Goal: Transaction & Acquisition: Obtain resource

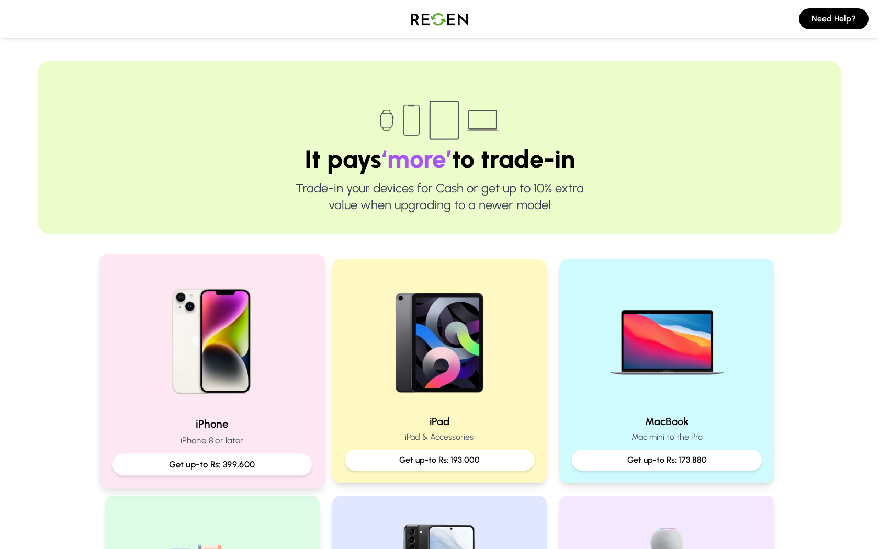
click at [232, 342] on img at bounding box center [212, 337] width 141 height 141
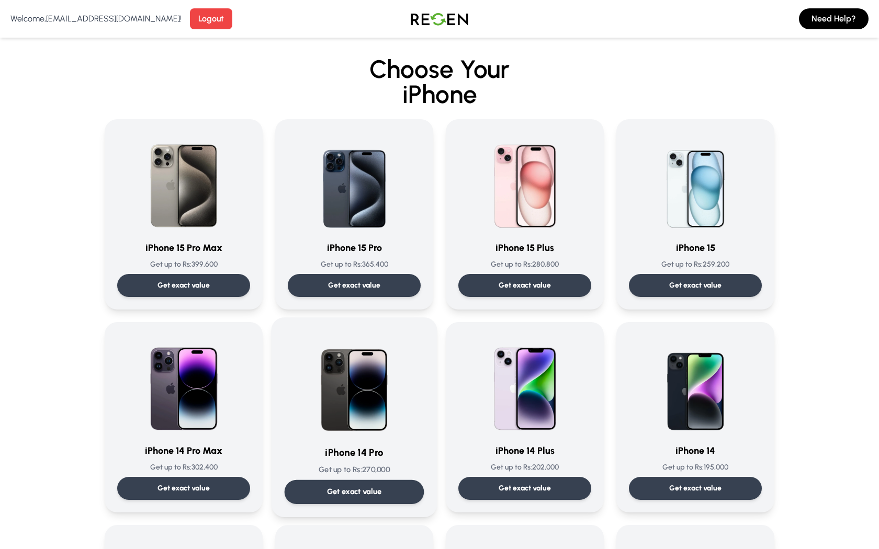
click at [393, 390] on img at bounding box center [354, 384] width 106 height 106
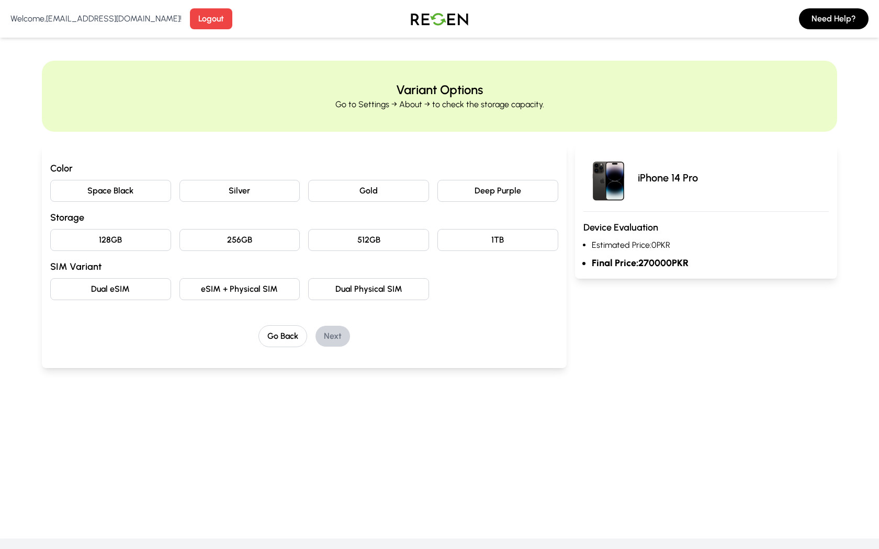
click at [138, 197] on button "Space Black" at bounding box center [110, 191] width 121 height 22
click at [135, 239] on button "128GB" at bounding box center [110, 240] width 121 height 22
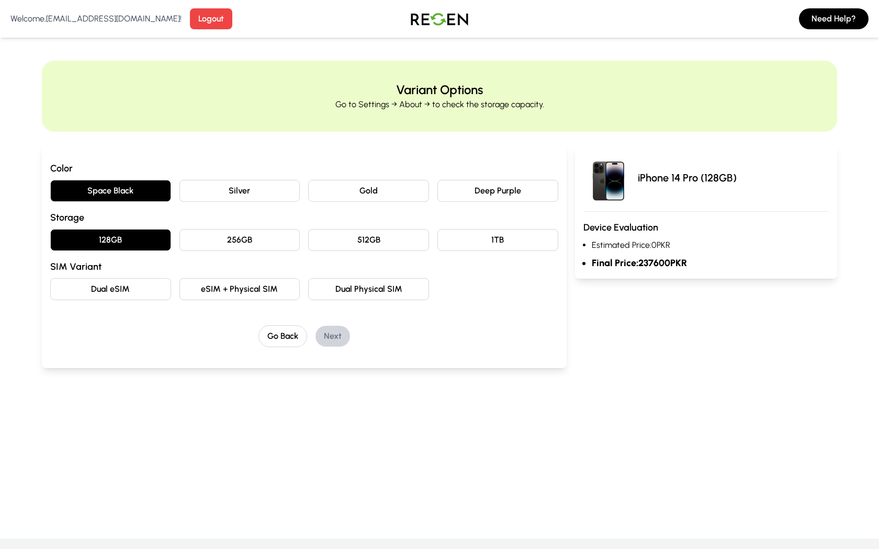
click at [256, 280] on button "eSIM + Physical SIM" at bounding box center [239, 289] width 121 height 22
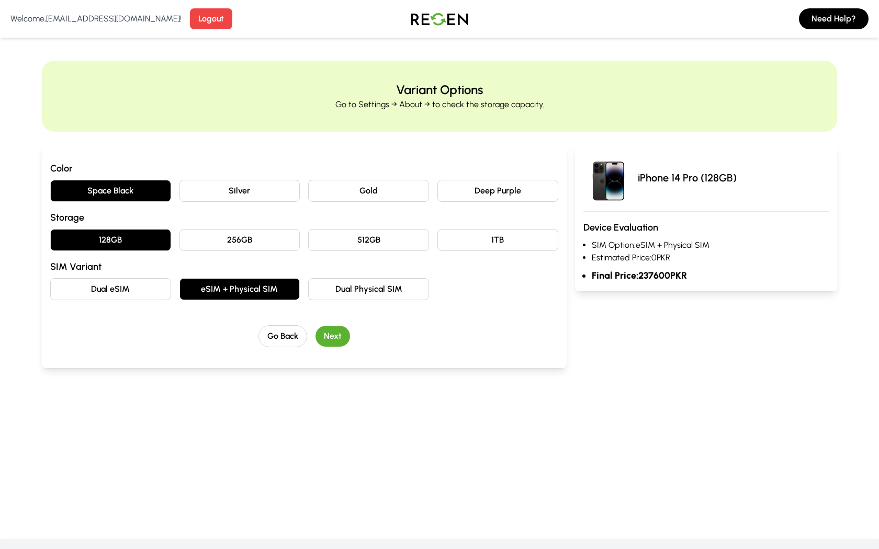
click at [334, 335] on button "Next" at bounding box center [333, 336] width 35 height 21
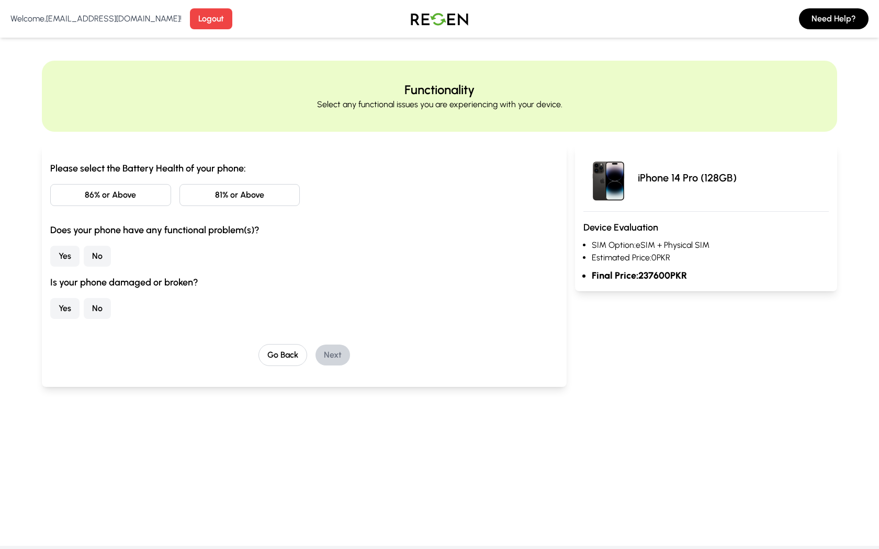
click at [213, 196] on button "81% or Above" at bounding box center [239, 195] width 121 height 22
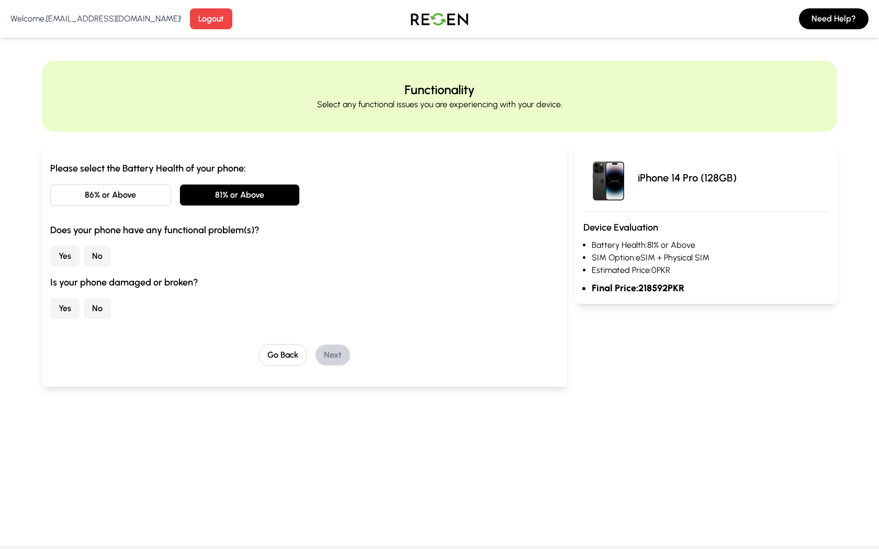
click at [99, 262] on button "No" at bounding box center [97, 256] width 27 height 21
click at [99, 312] on button "No" at bounding box center [97, 308] width 27 height 21
click at [323, 348] on button "Next" at bounding box center [333, 355] width 35 height 21
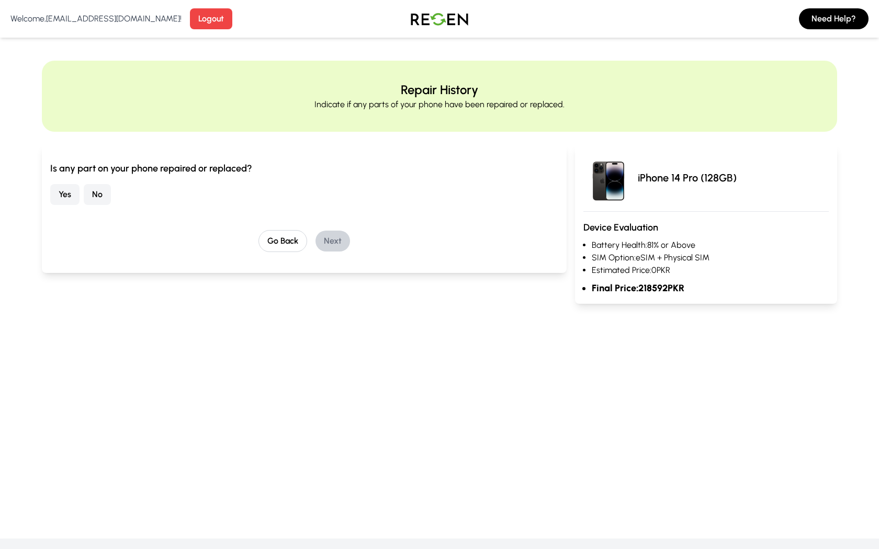
click at [95, 194] on button "No" at bounding box center [97, 194] width 27 height 21
click at [332, 253] on div "Is any part on your phone repaired or replaced? Yes No Go Back Next" at bounding box center [304, 208] width 525 height 129
click at [332, 250] on button "Next" at bounding box center [333, 241] width 35 height 21
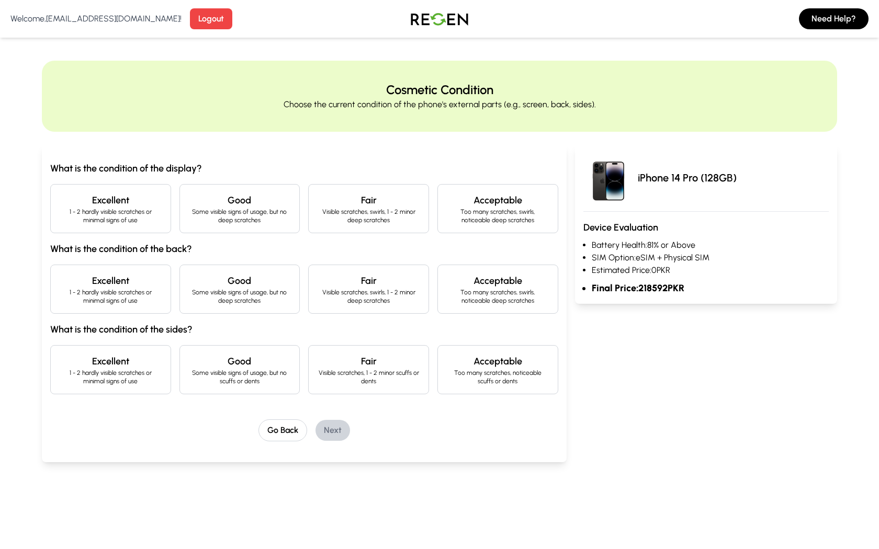
click at [143, 205] on h4 "Excellent" at bounding box center [110, 200] width 103 height 15
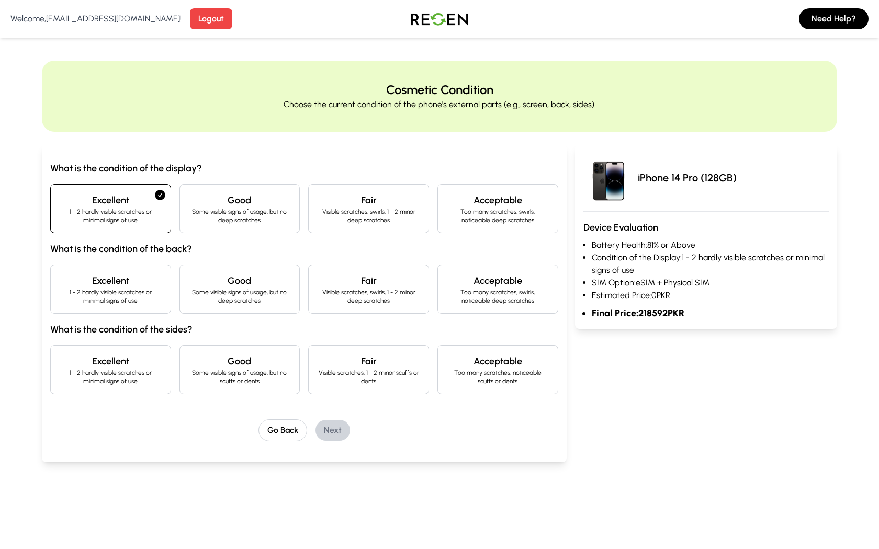
click at [143, 294] on p "1 - 2 hardly visible scratches or minimal signs of use" at bounding box center [110, 296] width 103 height 17
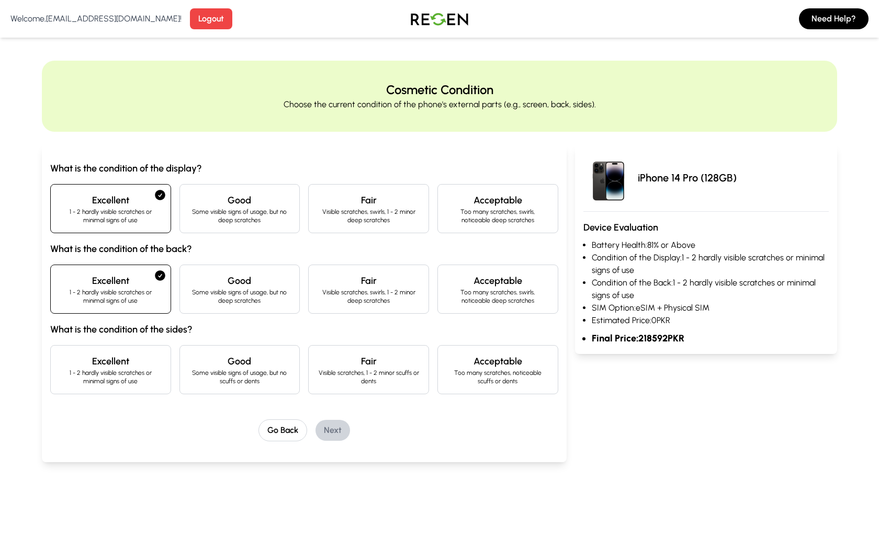
click at [140, 379] on p "1 - 2 hardly visible scratches or minimal signs of use" at bounding box center [110, 377] width 103 height 17
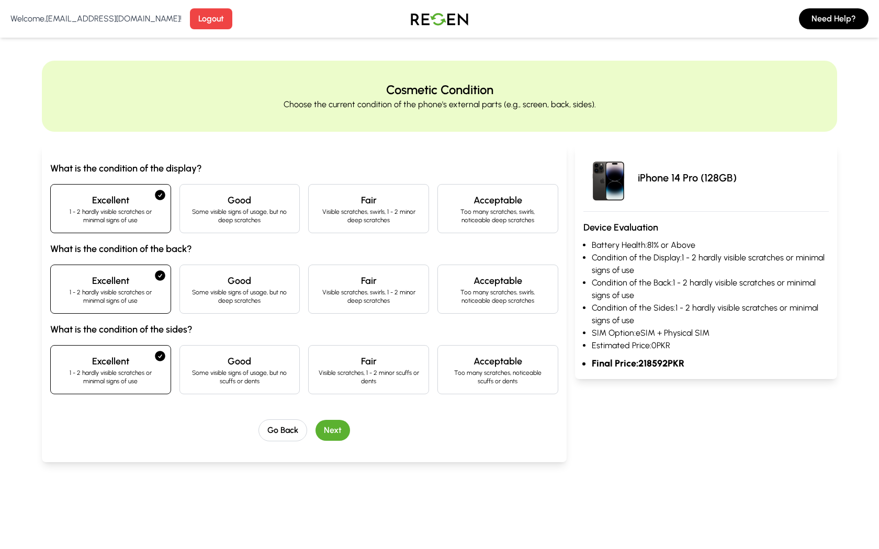
click at [329, 427] on button "Next" at bounding box center [333, 430] width 35 height 21
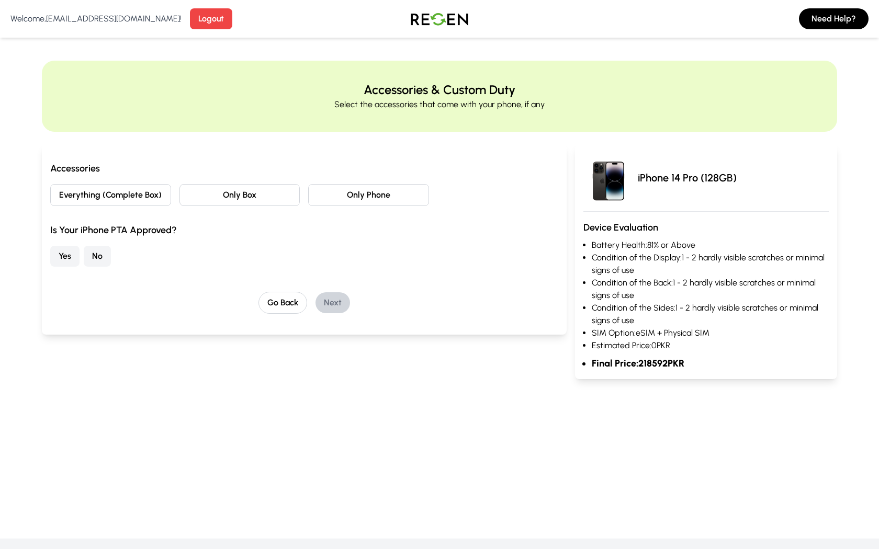
click at [356, 200] on button "Only Phone" at bounding box center [368, 195] width 121 height 22
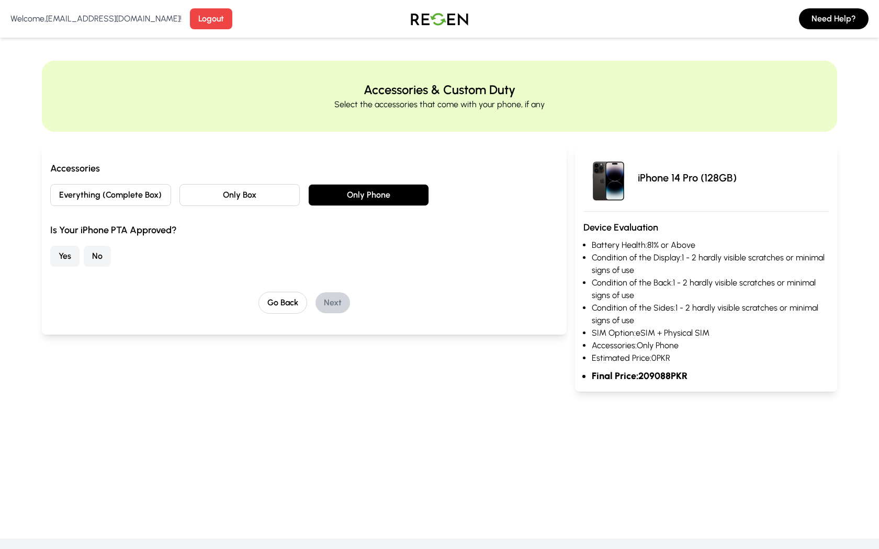
click at [66, 250] on button "Yes" at bounding box center [64, 256] width 29 height 21
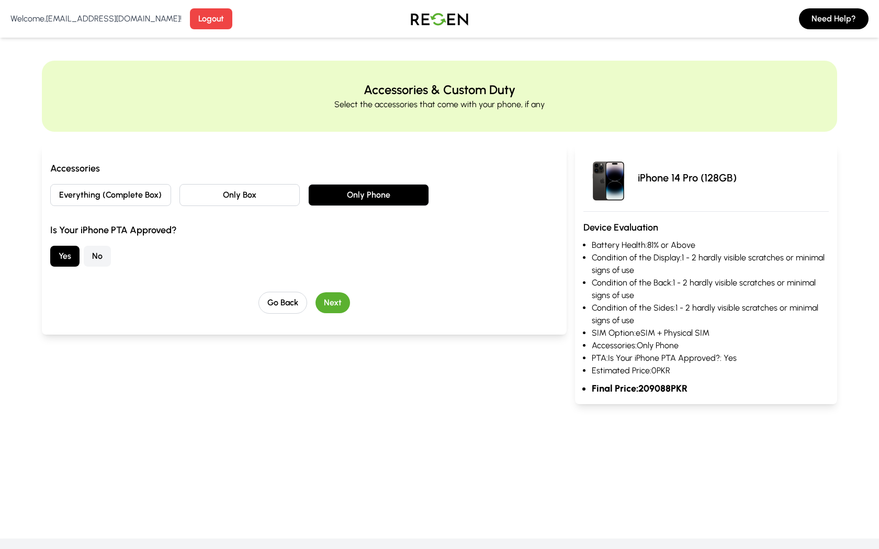
click at [336, 302] on button "Next" at bounding box center [333, 302] width 35 height 21
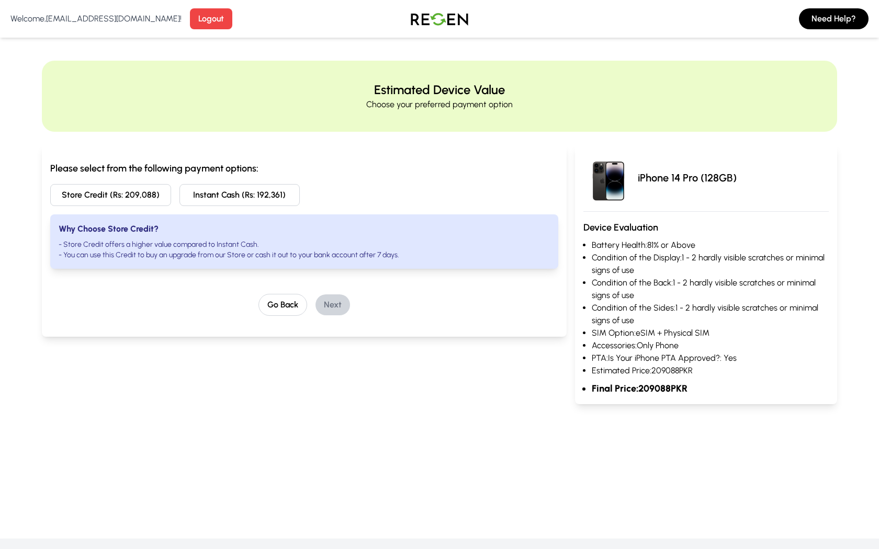
drag, startPoint x: 241, startPoint y: 196, endPoint x: 245, endPoint y: 201, distance: 6.0
click at [241, 196] on button "Instant Cash (Rs: 192,361)" at bounding box center [239, 195] width 121 height 22
click at [337, 317] on div "Please select from the following payment options: Store Credit (Rs: 209,088) In…" at bounding box center [304, 240] width 525 height 193
click at [337, 314] on button "Next" at bounding box center [333, 305] width 35 height 21
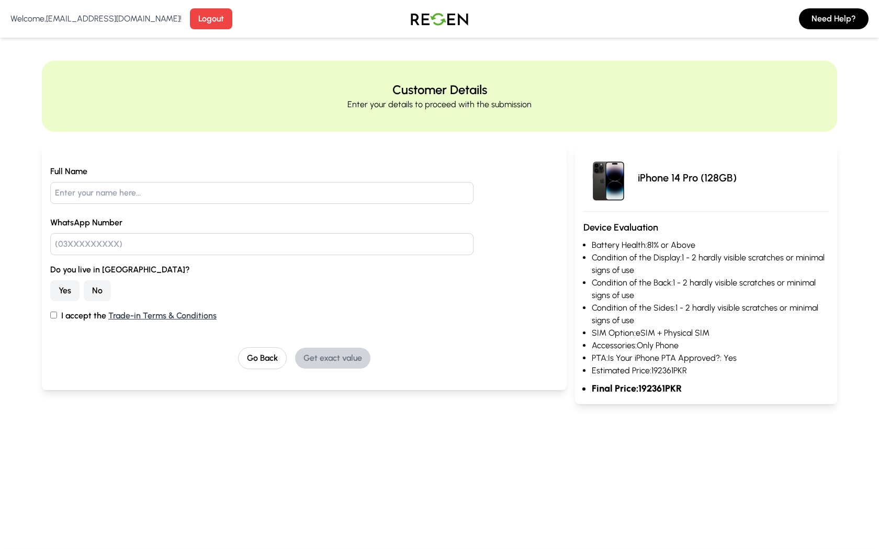
click at [185, 192] on input "text" at bounding box center [261, 193] width 423 height 22
type input "Alee"
type input "3"
type input "03100003455"
click at [94, 294] on button "No" at bounding box center [97, 290] width 27 height 21
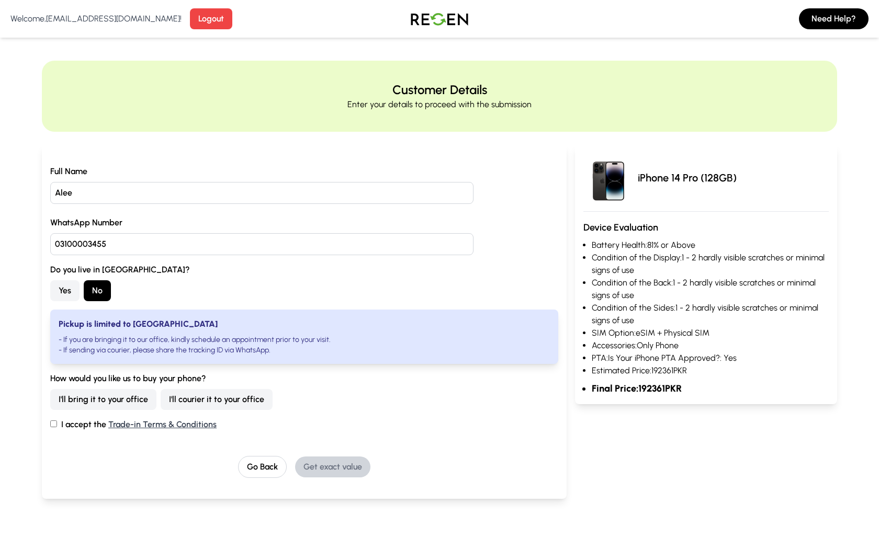
click at [127, 403] on button "I'll bring it to your office" at bounding box center [103, 399] width 106 height 21
click at [59, 424] on label "I accept the Trade-in Terms & Conditions" at bounding box center [304, 425] width 508 height 13
click at [57, 424] on input "I accept the Trade-in Terms & Conditions" at bounding box center [53, 424] width 7 height 7
checkbox input "true"
click at [322, 460] on button "Get exact value" at bounding box center [332, 467] width 75 height 21
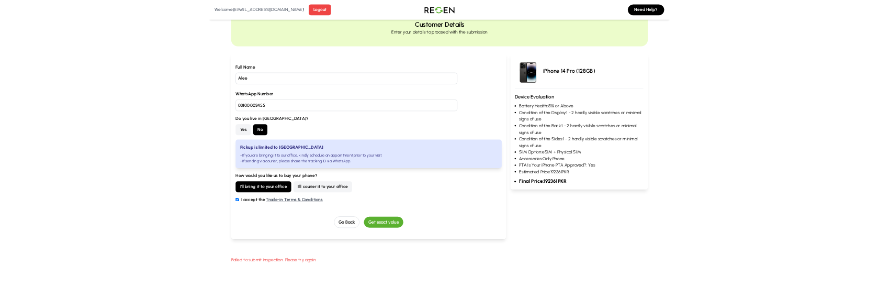
scroll to position [48, 0]
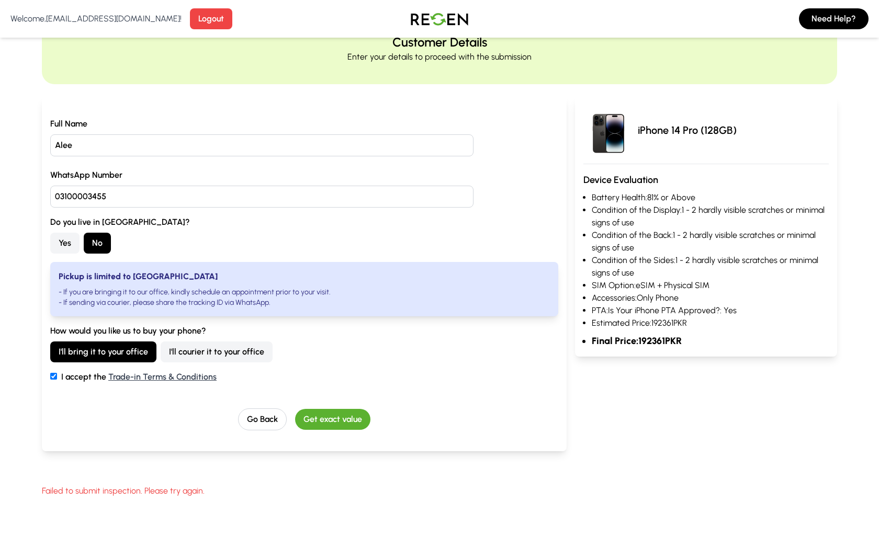
click at [647, 413] on div "iPhone 14 Pro (128GB) Device Evaluation Battery Health: 81% or Above Condition …" at bounding box center [706, 287] width 262 height 380
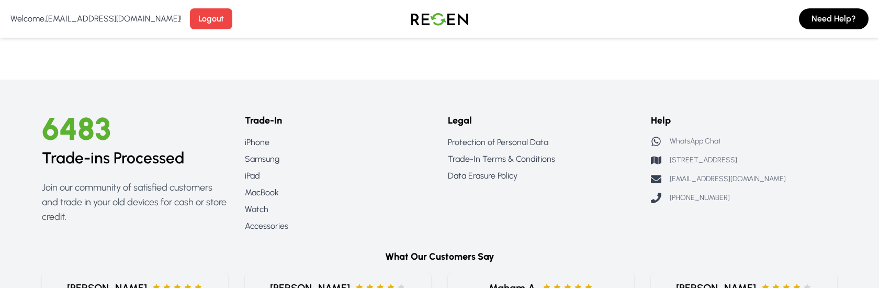
scroll to position [598, 0]
